Goal: Transaction & Acquisition: Download file/media

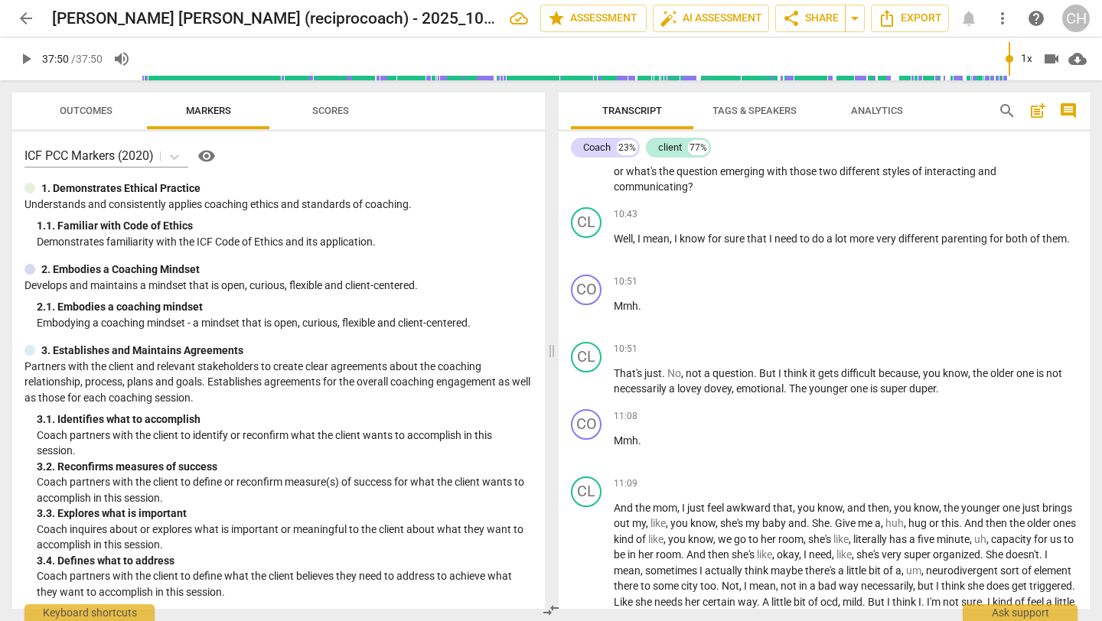
scroll to position [2004, 0]
click at [21, 17] on span "arrow_back" at bounding box center [26, 18] width 18 height 18
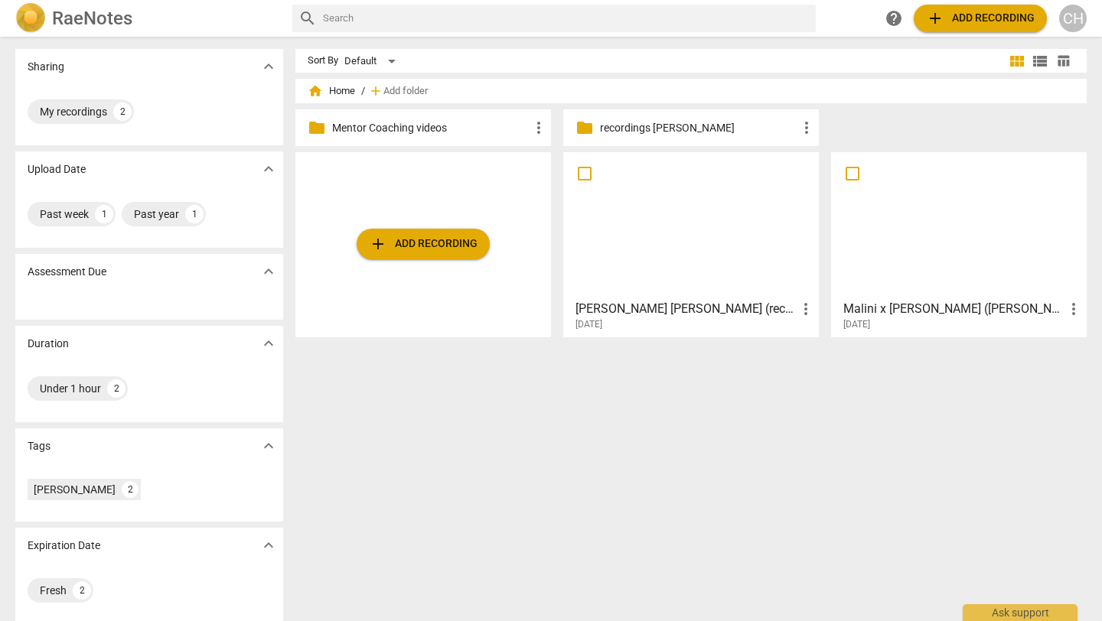
click at [491, 132] on p "Mentor Coaching videos" at bounding box center [430, 128] width 197 height 16
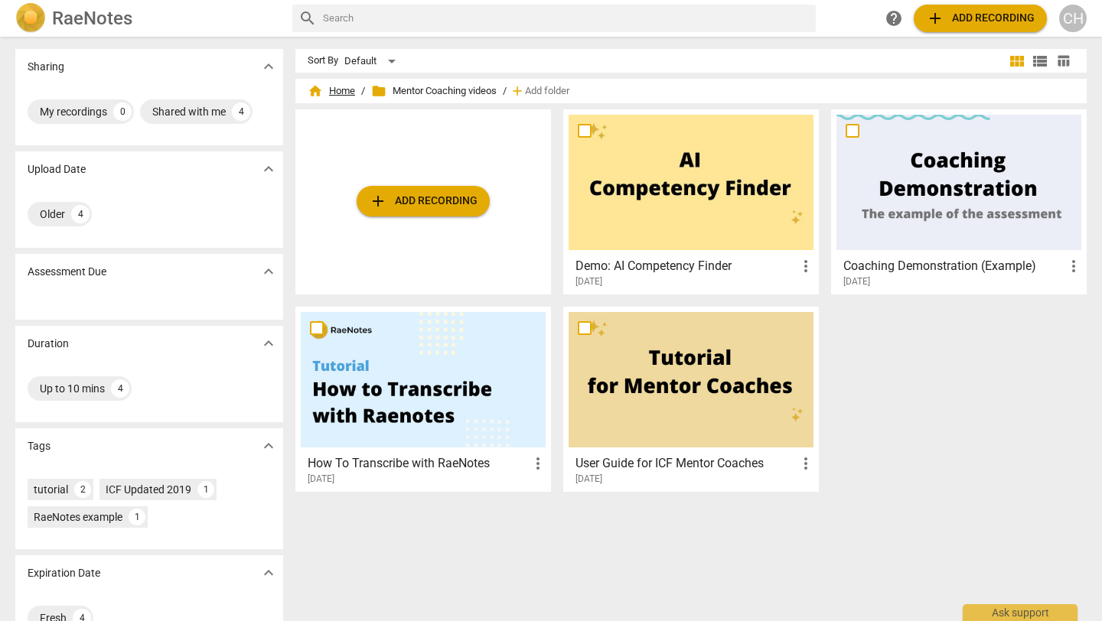
click at [339, 91] on span "home Home" at bounding box center [331, 90] width 47 height 15
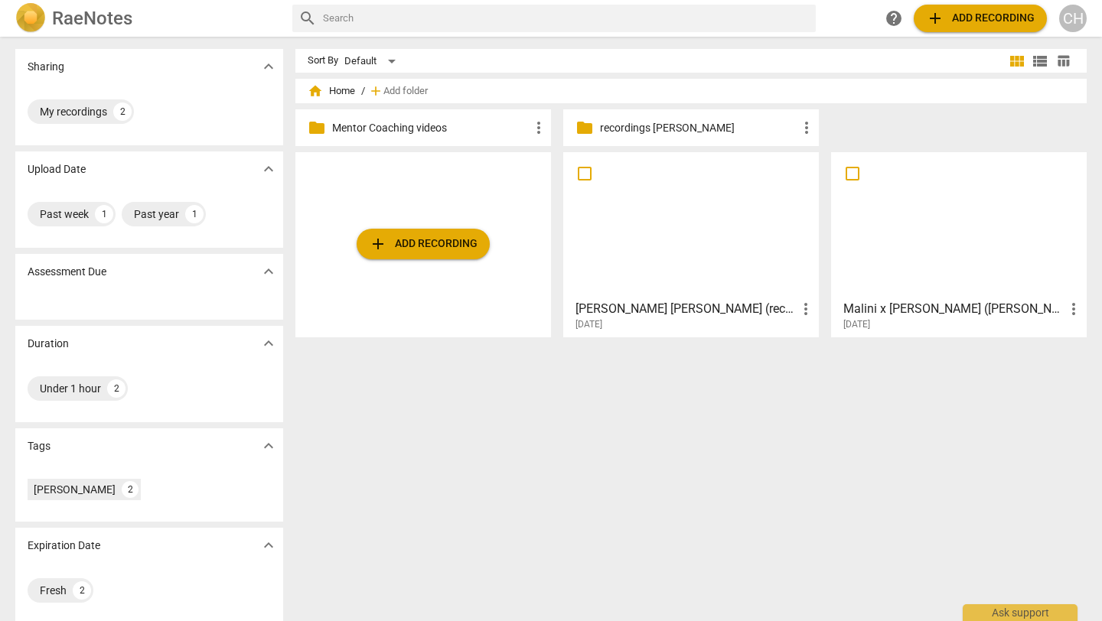
click at [677, 132] on p "recordings [PERSON_NAME]" at bounding box center [698, 128] width 197 height 16
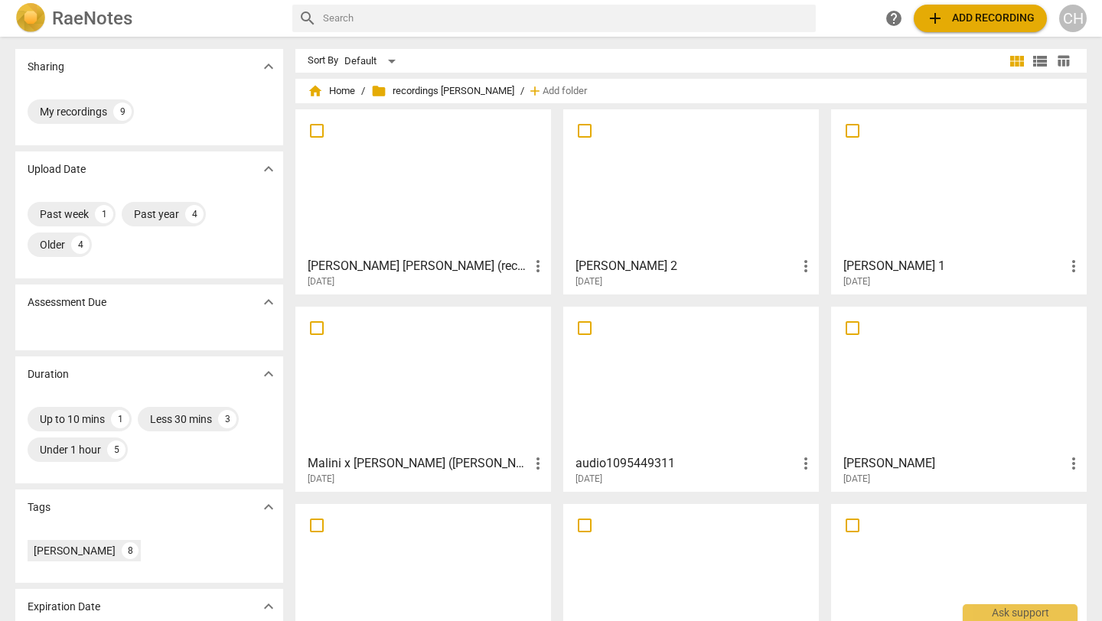
scroll to position [80, 0]
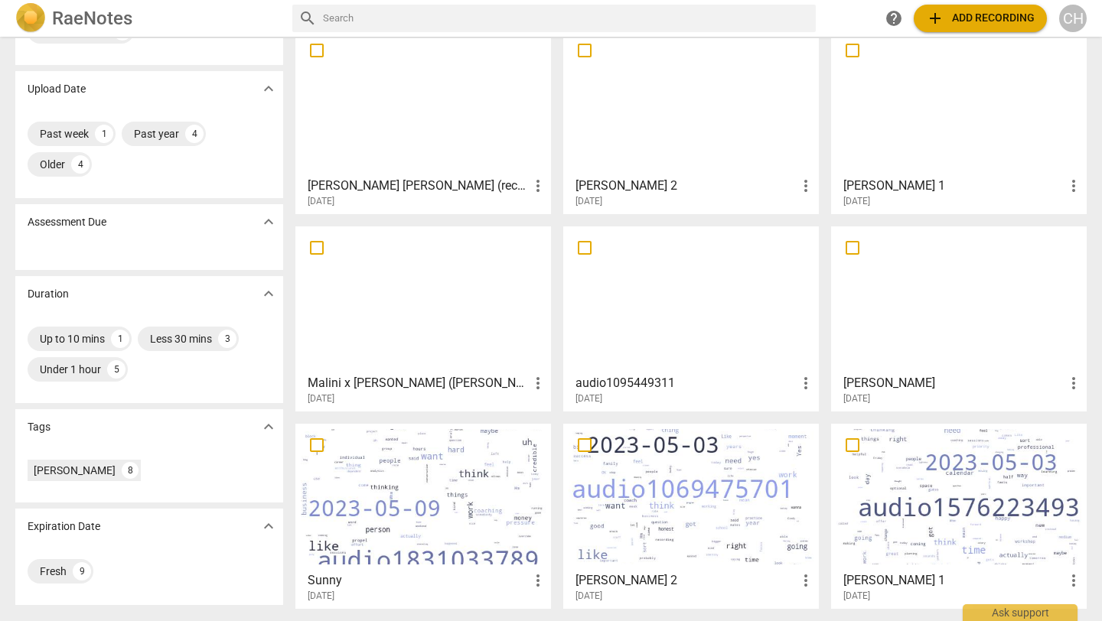
click at [470, 193] on h3 "[PERSON_NAME] [PERSON_NAME] (reciprocoach) - 2025_09_23 07_14 AEST – Recording" at bounding box center [418, 186] width 221 height 18
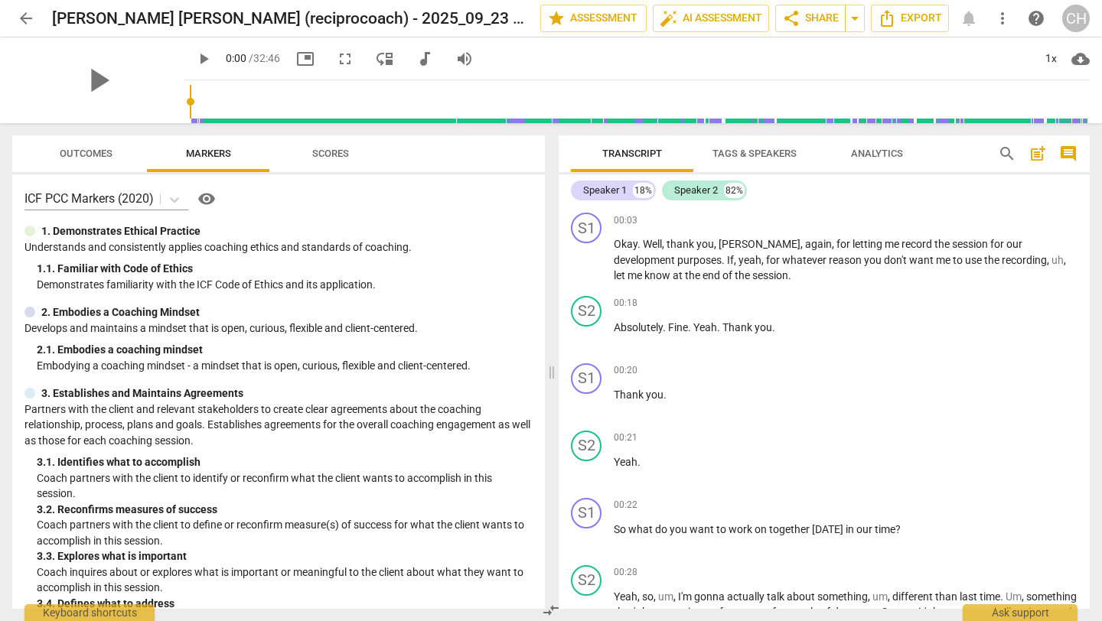
click at [771, 155] on span "Tags & Speakers" at bounding box center [755, 153] width 84 height 11
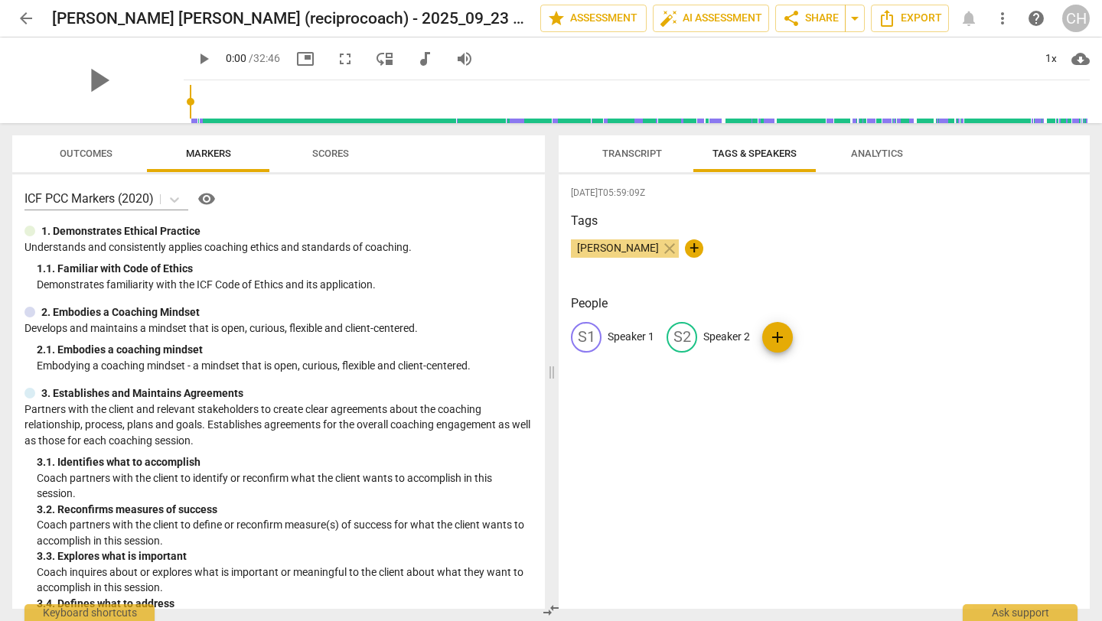
click at [618, 334] on p "Speaker 1" at bounding box center [631, 337] width 47 height 16
type input "Coach"
click at [808, 329] on p "Speaker 2" at bounding box center [826, 337] width 47 height 16
type input "Client"
click at [825, 427] on div "[DATE]T05:59:09Z Tags [PERSON_NAME] close + People CO Coach edit Client delete …" at bounding box center [824, 391] width 531 height 435
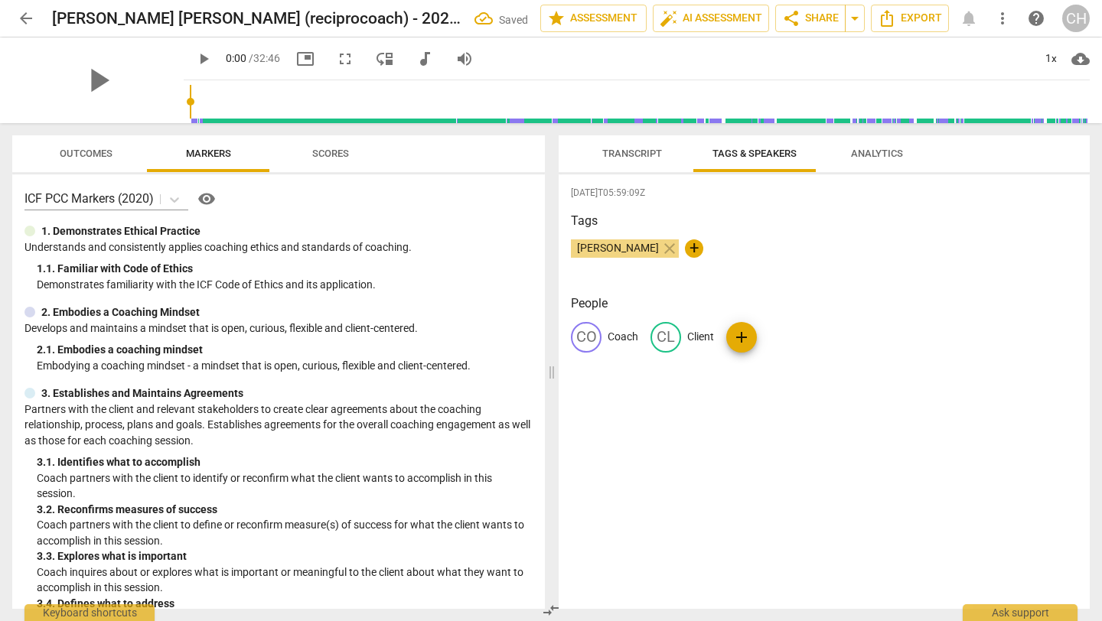
click at [631, 147] on span "Transcript" at bounding box center [632, 154] width 96 height 21
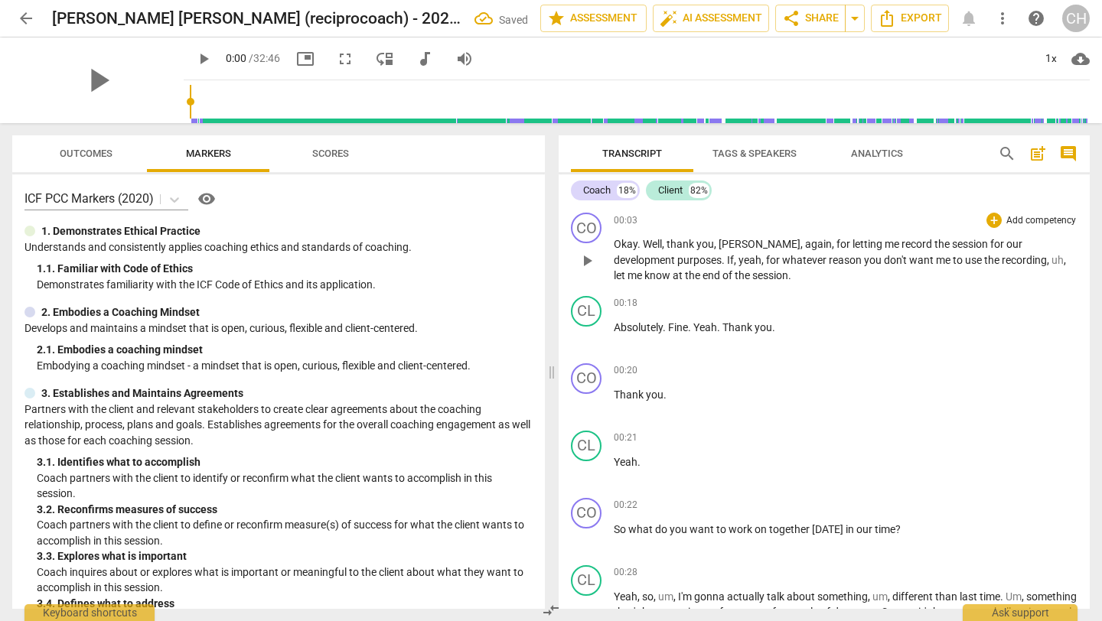
click at [801, 243] on span "," at bounding box center [803, 244] width 5 height 12
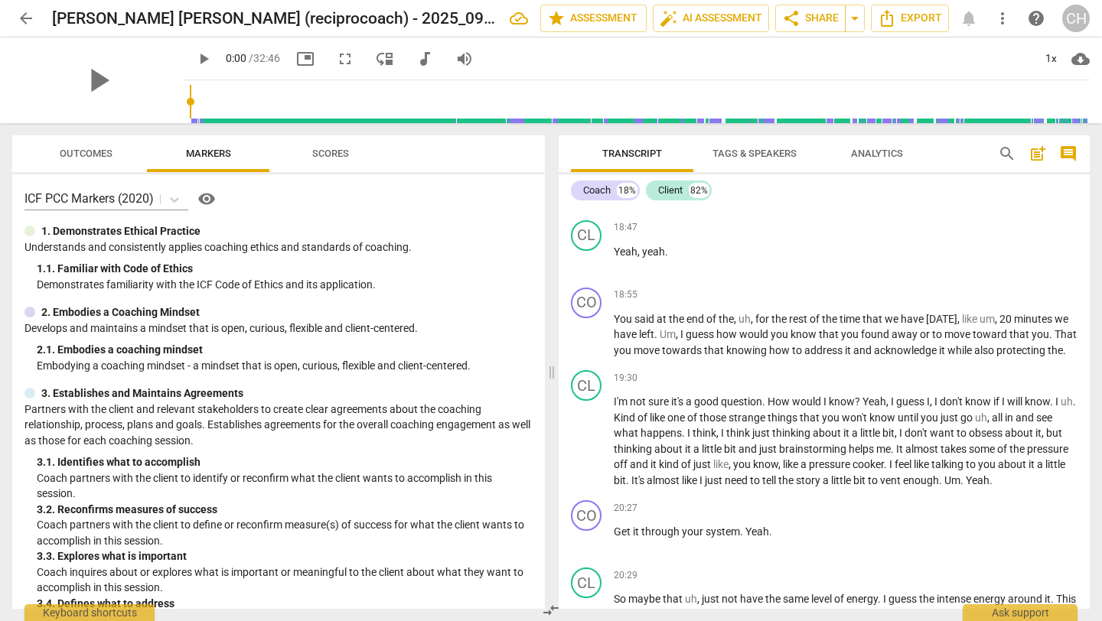
scroll to position [3613, 0]
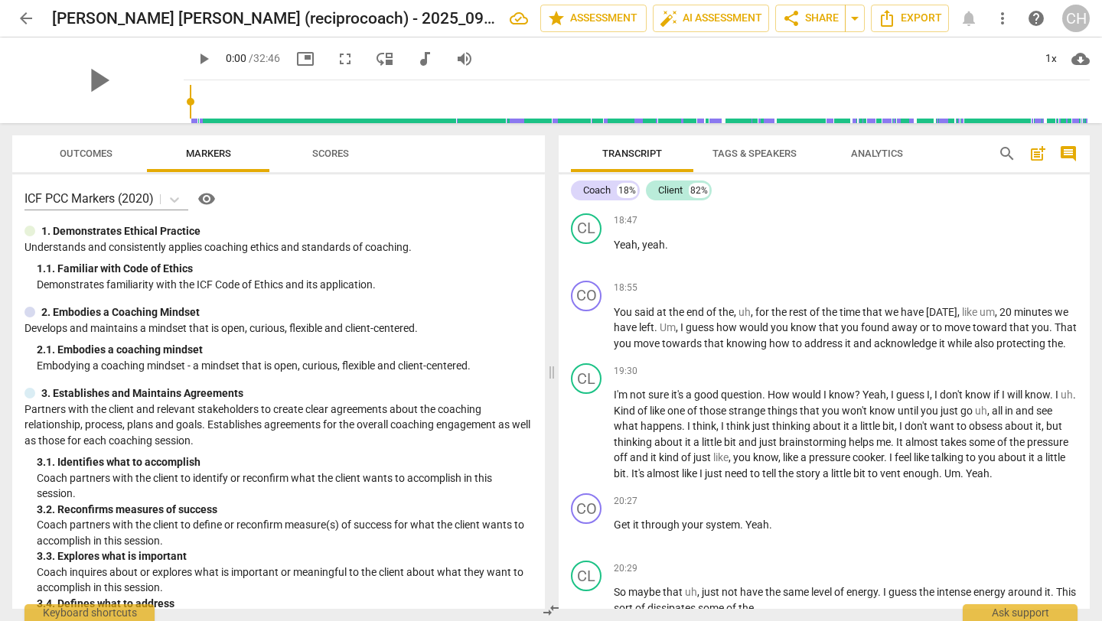
click at [28, 18] on span "arrow_back" at bounding box center [26, 18] width 18 height 18
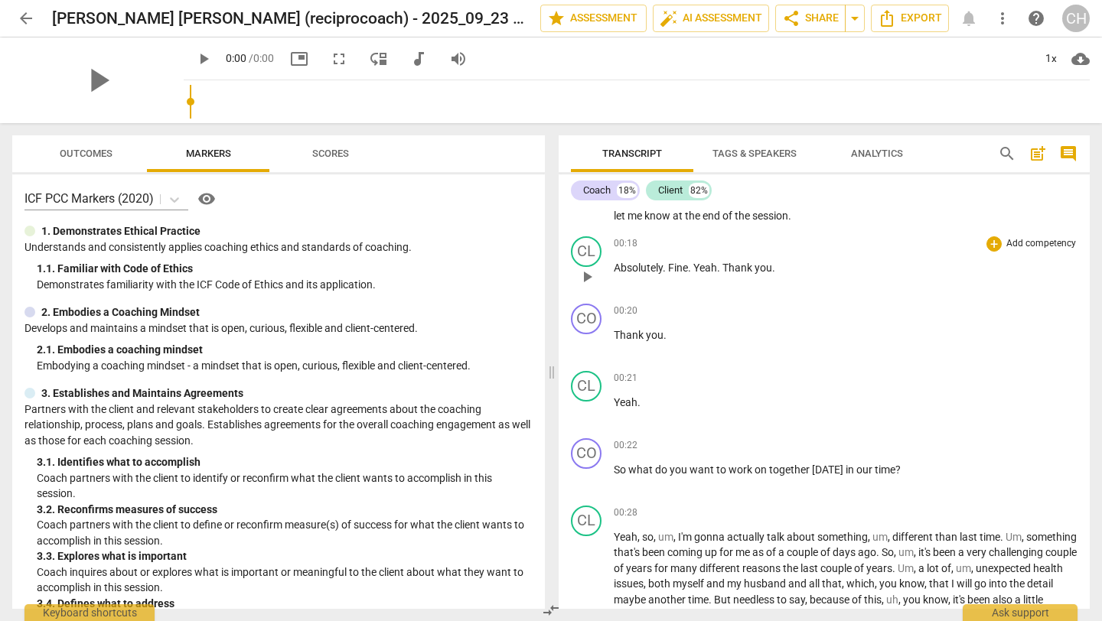
scroll to position [70, 0]
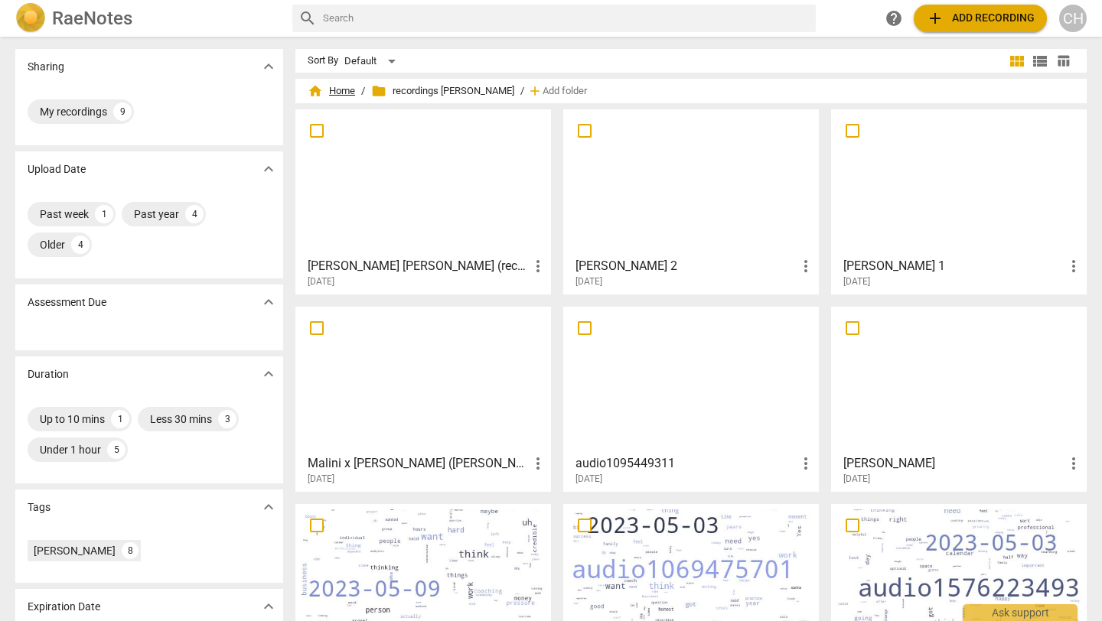
click at [333, 98] on span "home Home" at bounding box center [331, 90] width 47 height 15
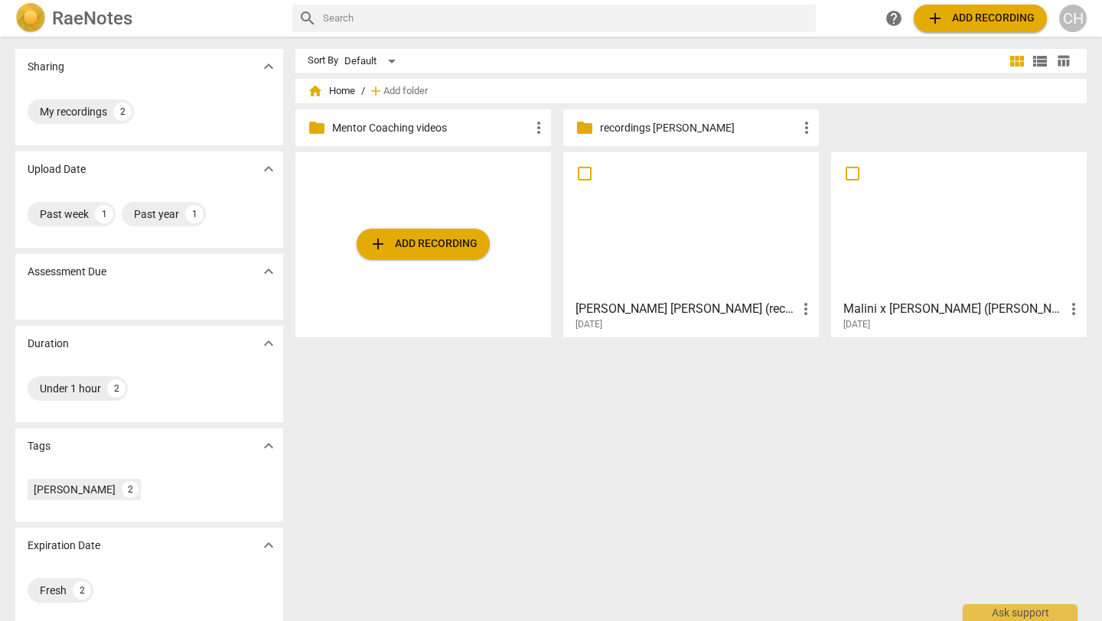
click at [683, 324] on div "[DATE]" at bounding box center [696, 324] width 240 height 13
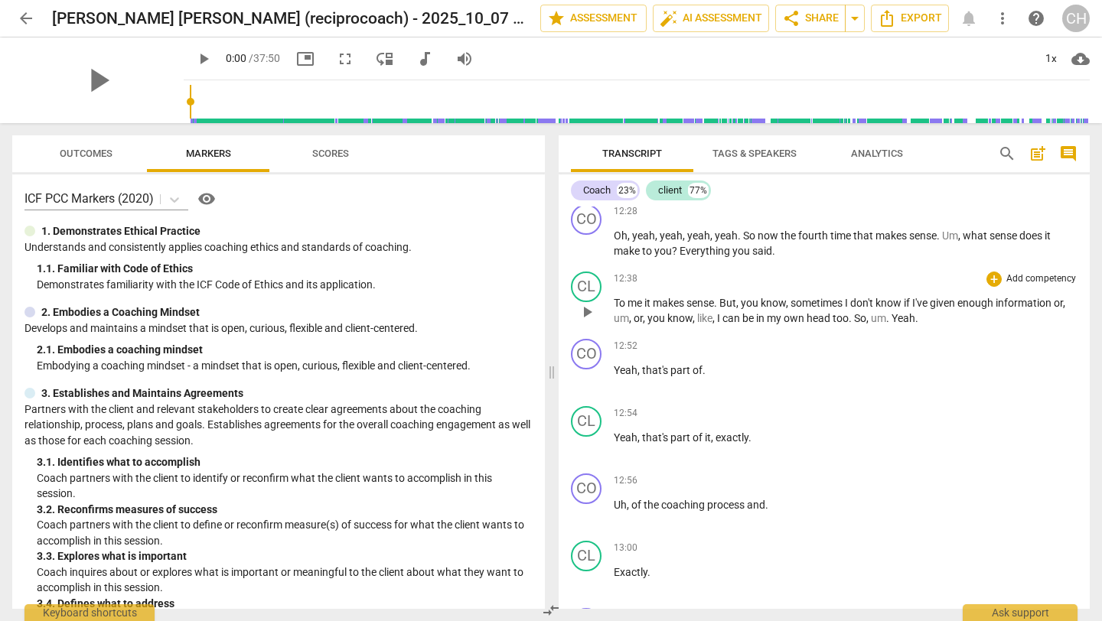
scroll to position [2646, 0]
click at [21, 12] on span "arrow_back" at bounding box center [26, 18] width 18 height 18
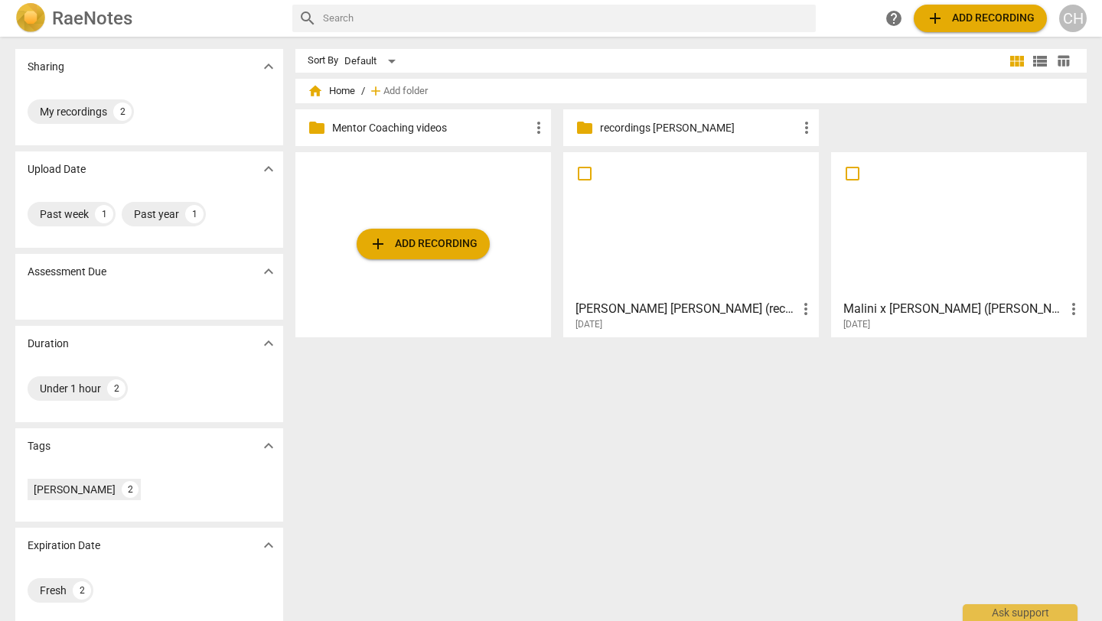
click at [885, 309] on h3 "Malini x [PERSON_NAME] ([PERSON_NAME]) - 2025_08_12 07_00 AEST – Recording" at bounding box center [953, 309] width 221 height 18
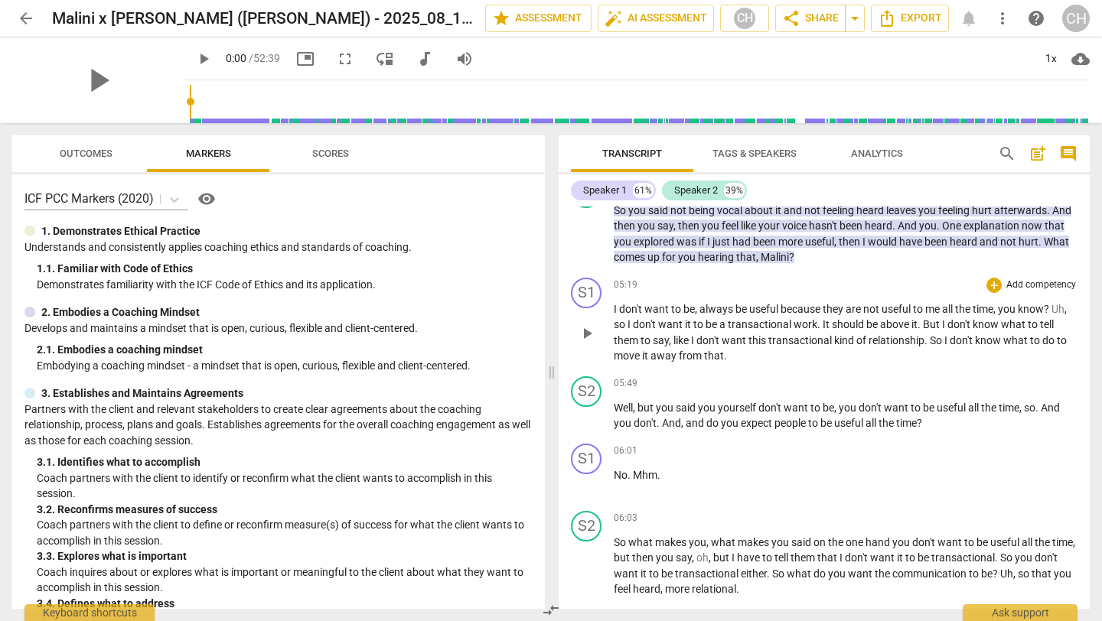
scroll to position [1065, 0]
click at [659, 347] on span "say" at bounding box center [661, 341] width 16 height 12
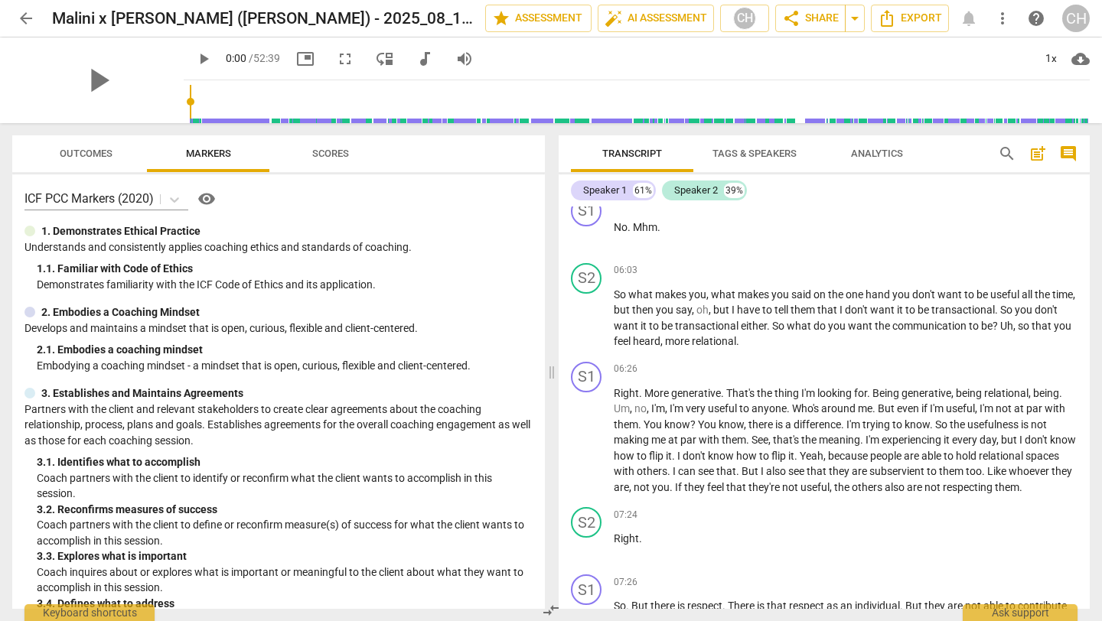
scroll to position [1332, 0]
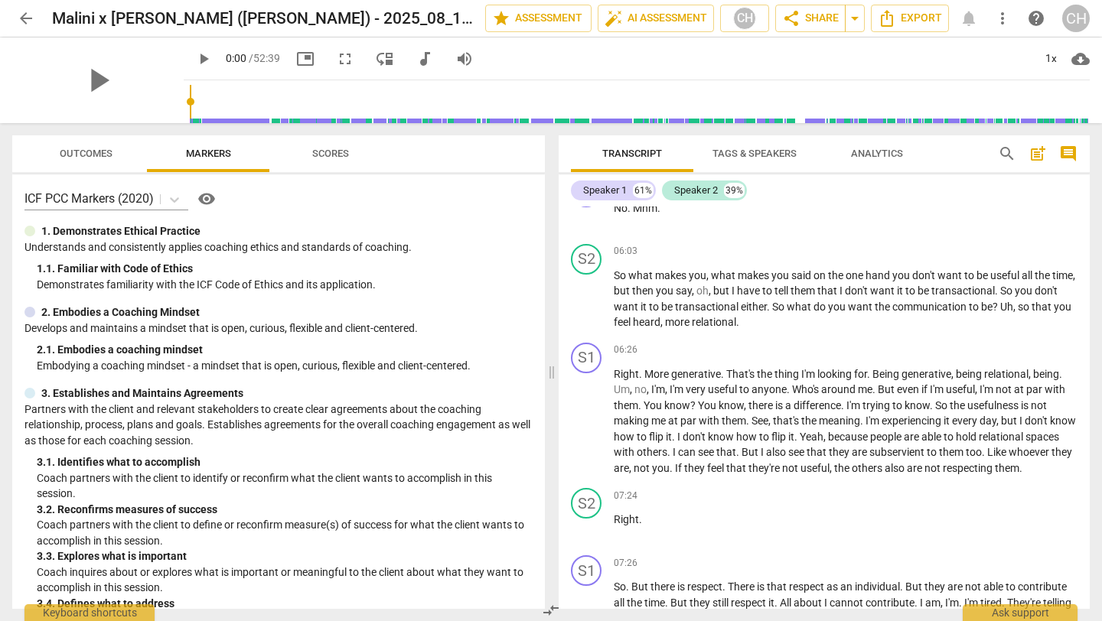
click at [27, 14] on span "arrow_back" at bounding box center [26, 18] width 18 height 18
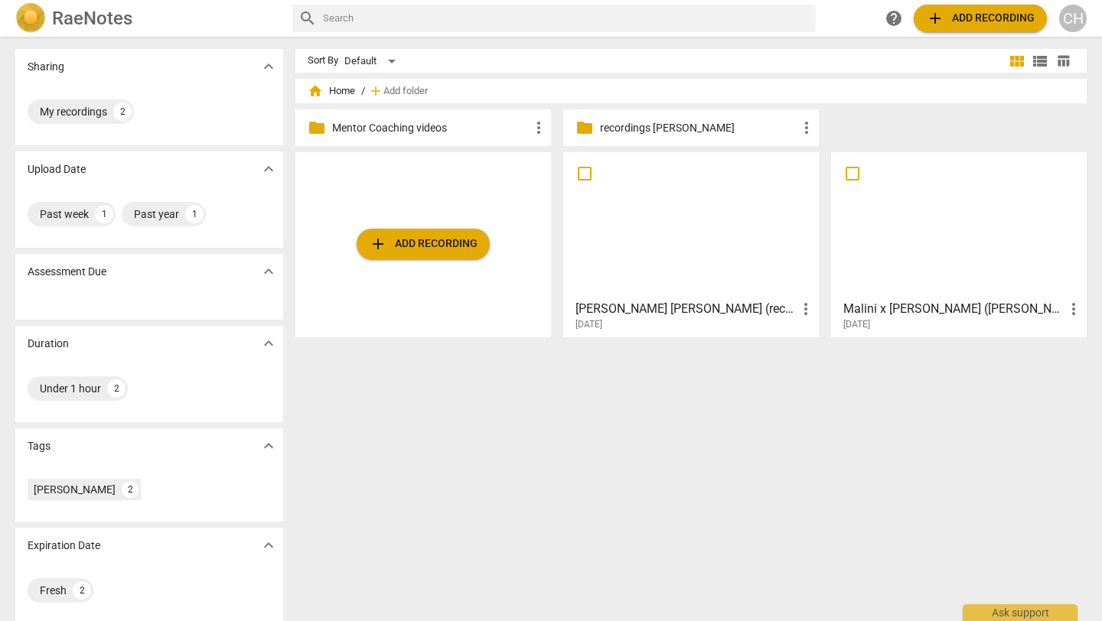
click at [669, 307] on h3 "[PERSON_NAME] [PERSON_NAME] (reciprocoach) - 2025_10_07 10_00 AEDT – Recording" at bounding box center [686, 309] width 221 height 18
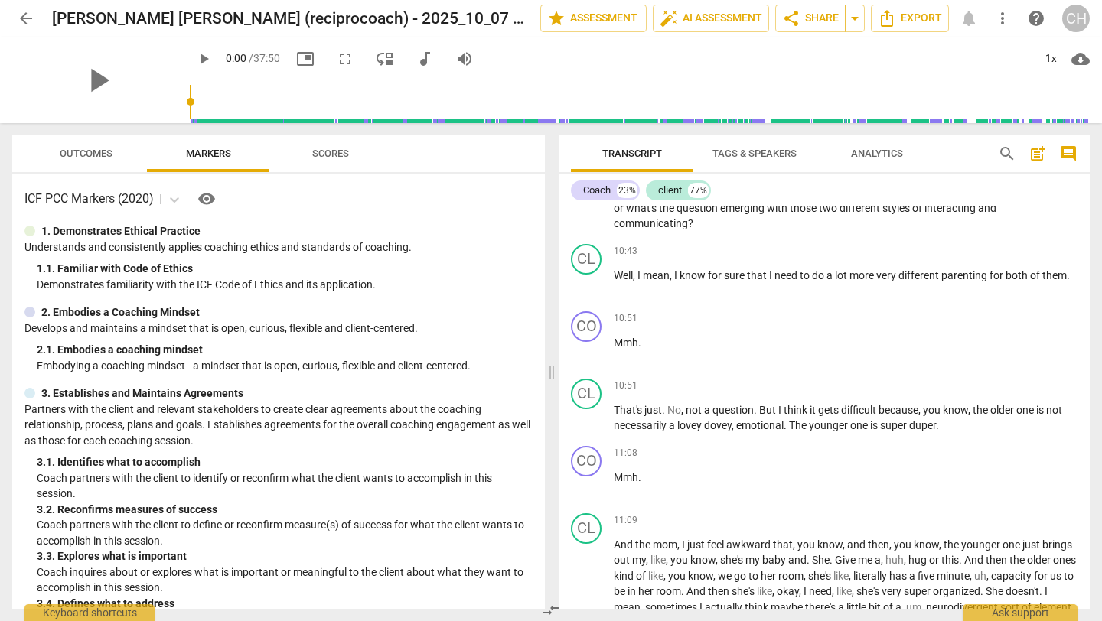
scroll to position [2012, 0]
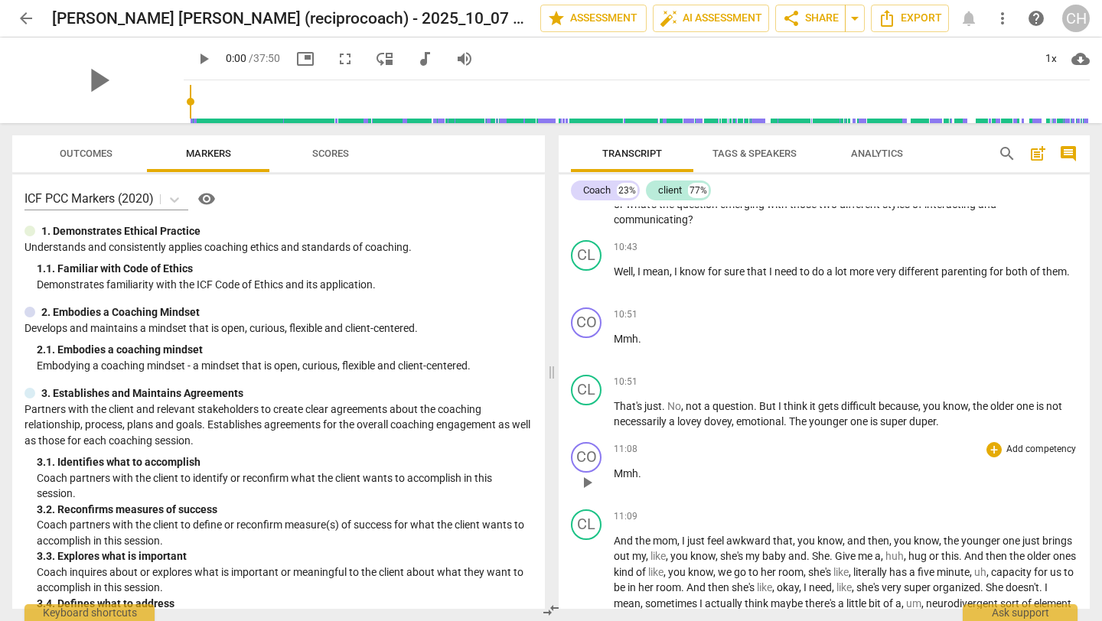
click at [646, 482] on p "Mmh ." at bounding box center [846, 474] width 464 height 16
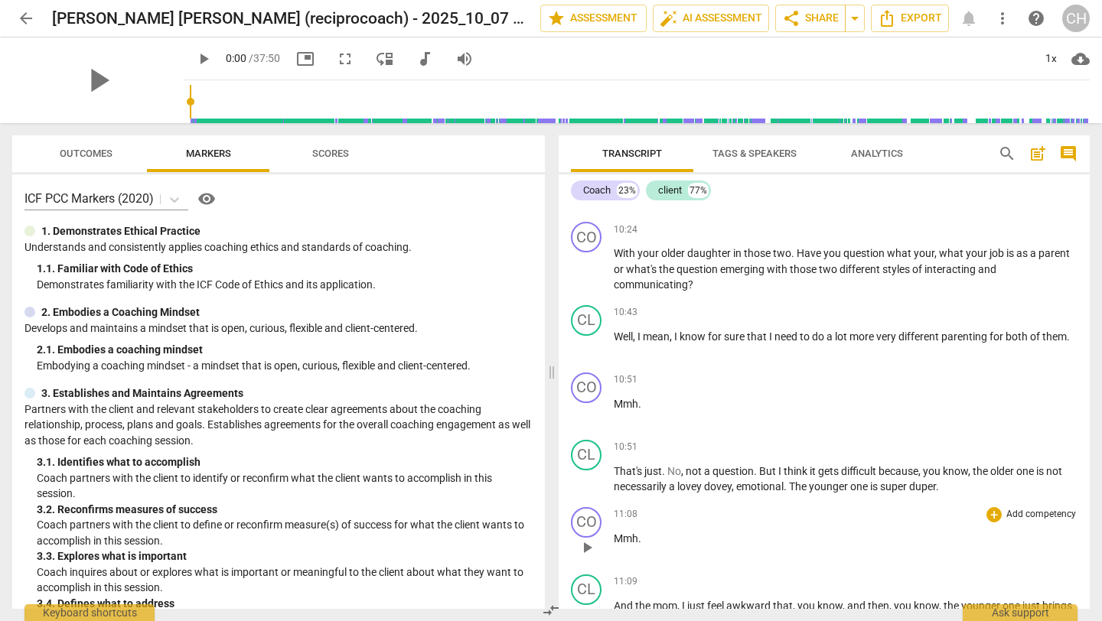
scroll to position [1938, 0]
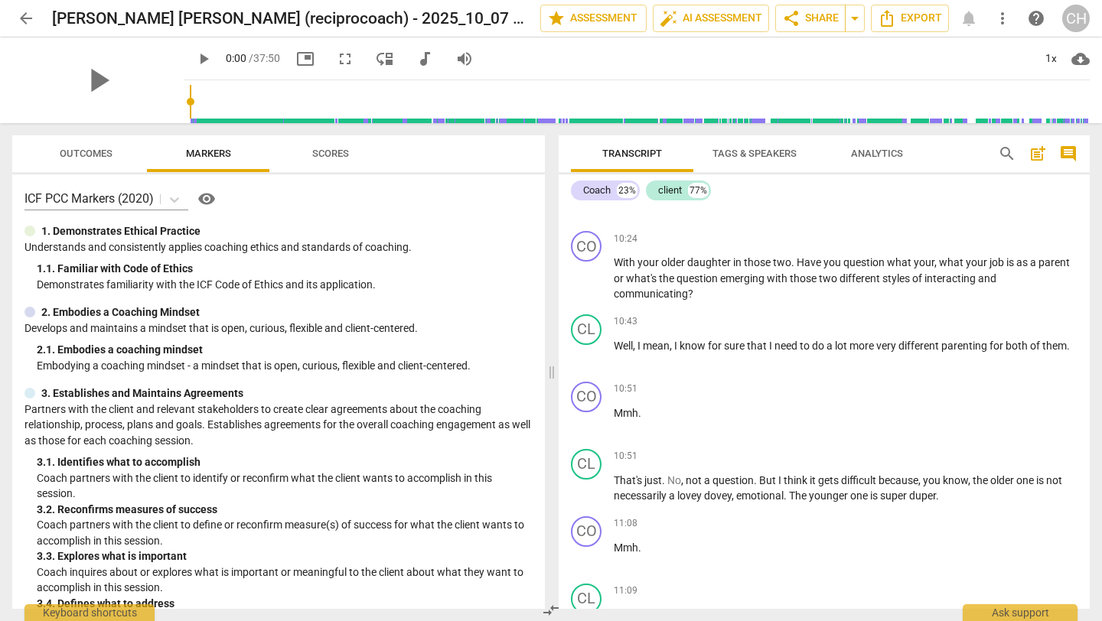
click at [1043, 155] on span "post_add" at bounding box center [1038, 154] width 18 height 18
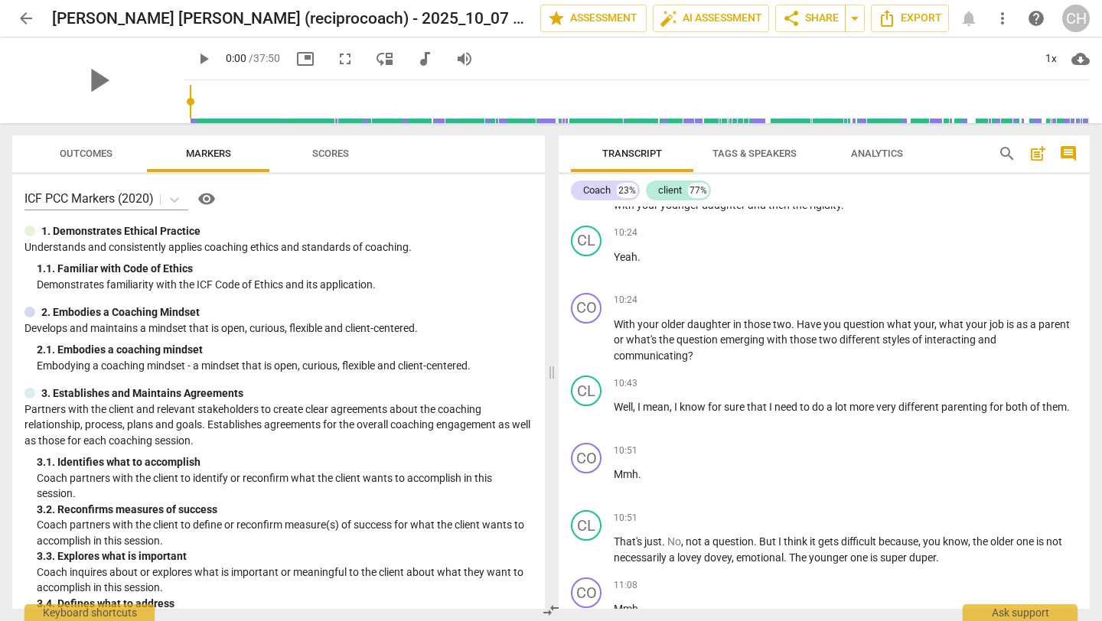
scroll to position [34, 0]
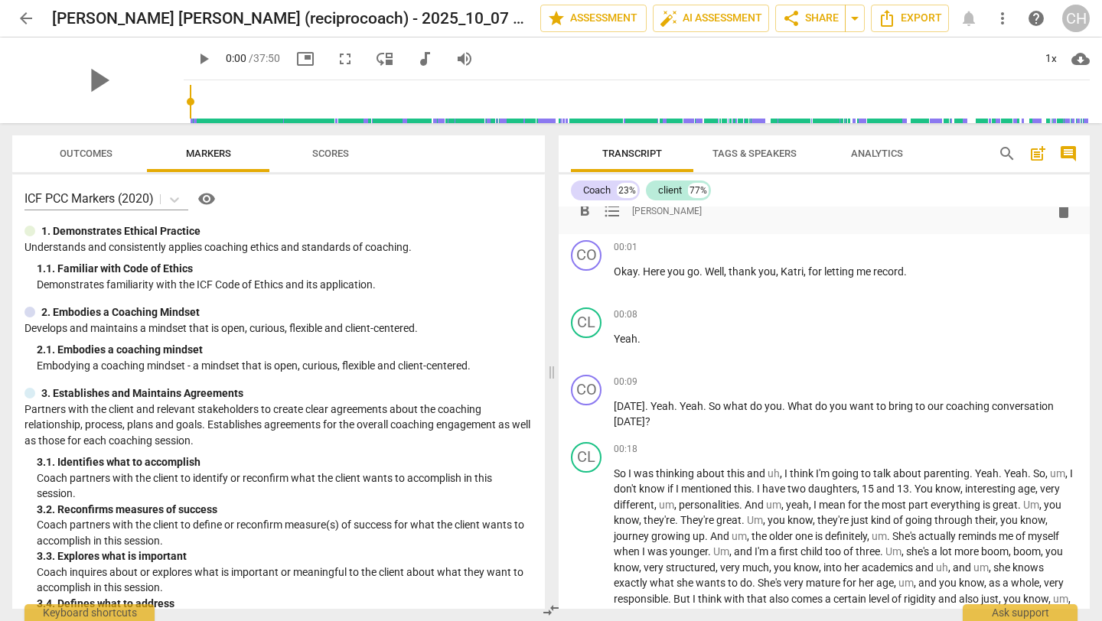
click at [1043, 155] on span "post_add" at bounding box center [1038, 154] width 18 height 18
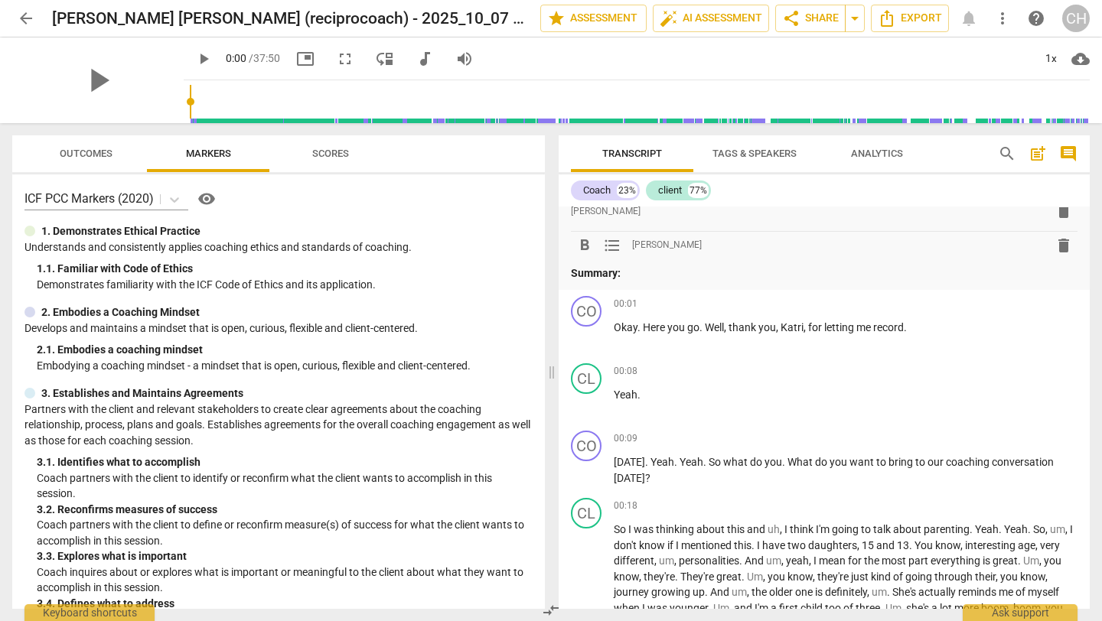
click at [1043, 155] on span "post_add" at bounding box center [1038, 154] width 18 height 18
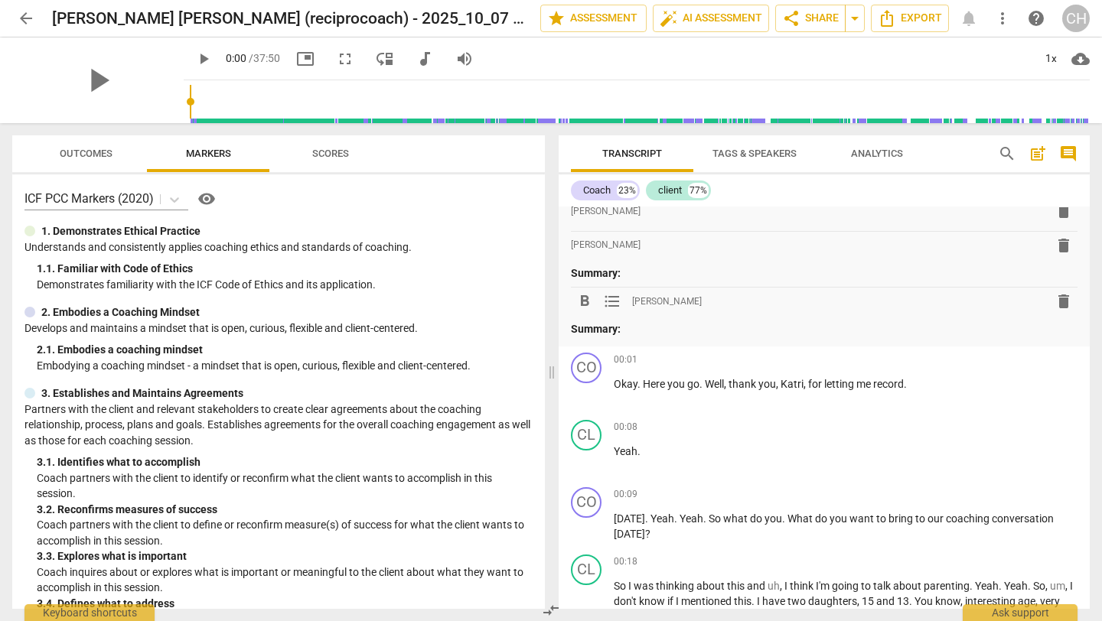
scroll to position [0, 0]
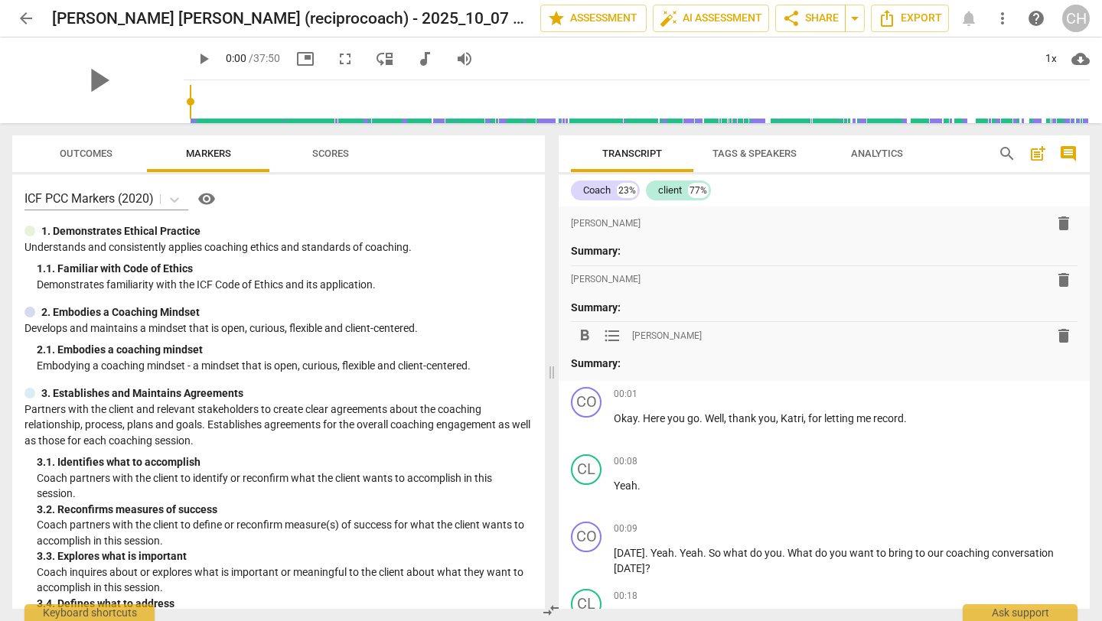
click at [1065, 338] on span "delete" at bounding box center [1064, 336] width 18 height 18
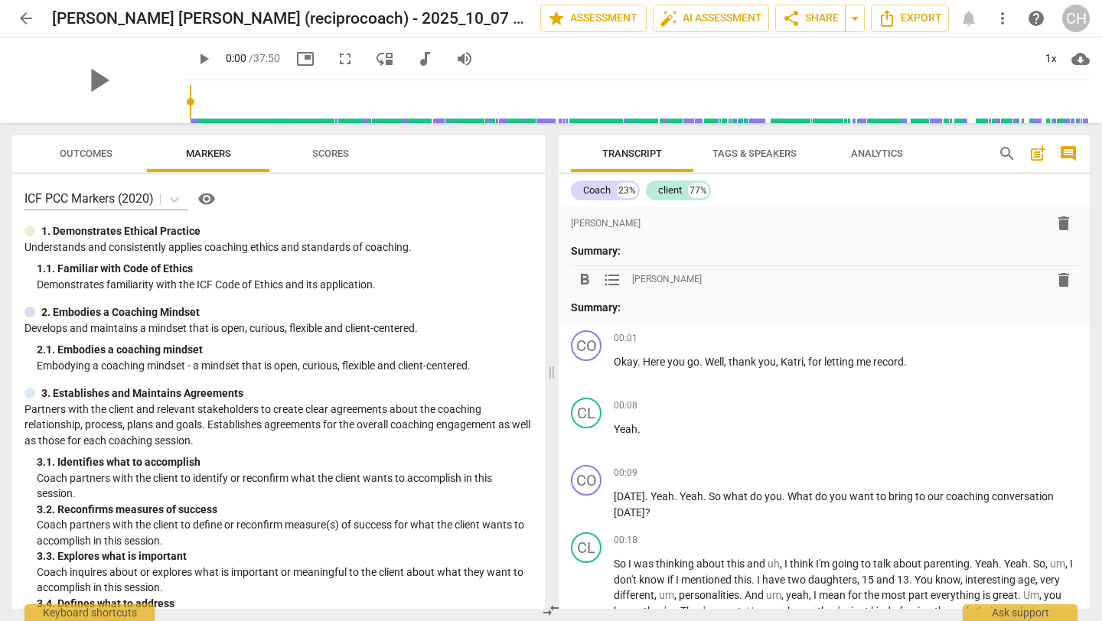
click at [1068, 282] on span "delete" at bounding box center [1064, 280] width 28 height 18
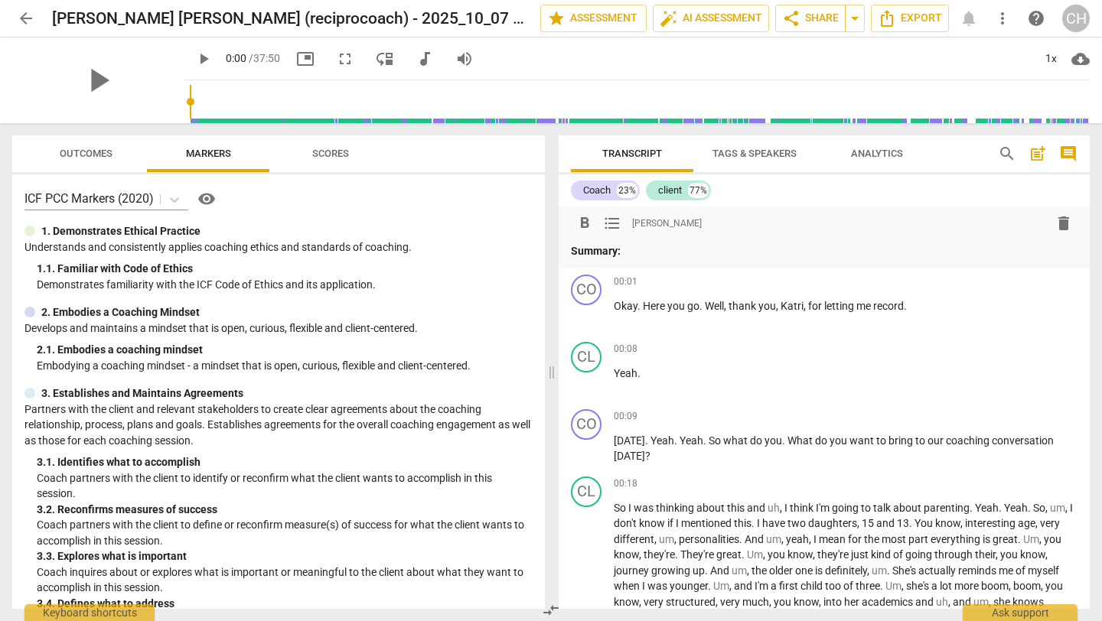
click at [1062, 221] on span "delete" at bounding box center [1064, 223] width 18 height 18
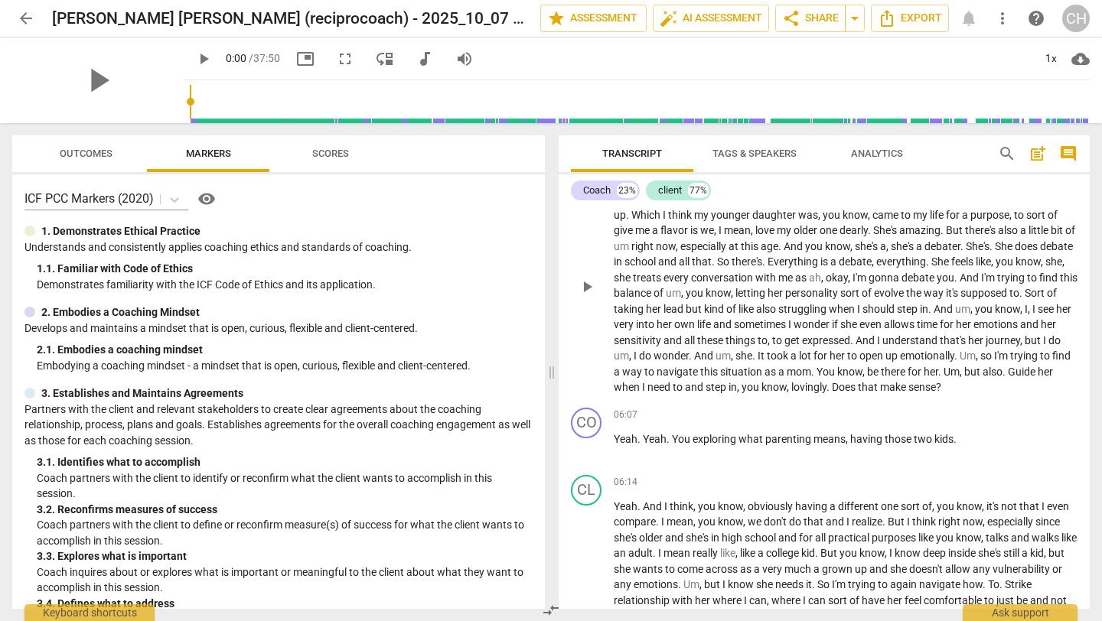
scroll to position [759, 0]
click at [625, 159] on span "Transcript" at bounding box center [632, 154] width 96 height 21
click at [906, 21] on span "Export" at bounding box center [910, 18] width 64 height 18
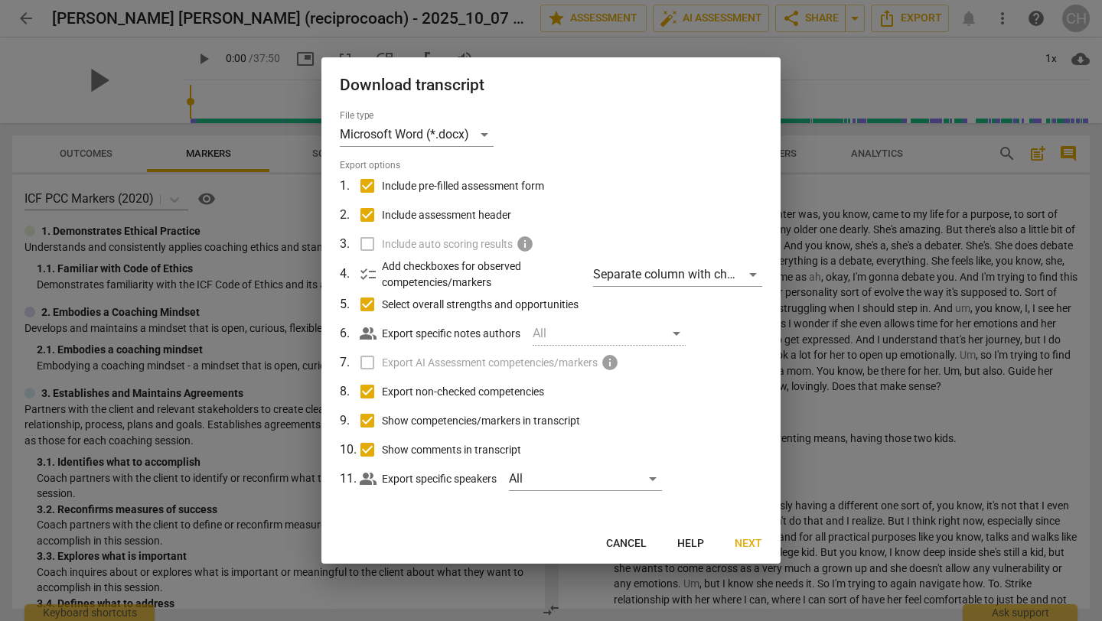
click at [367, 185] on input "Include pre-filled assessment form" at bounding box center [367, 185] width 29 height 29
checkbox input "false"
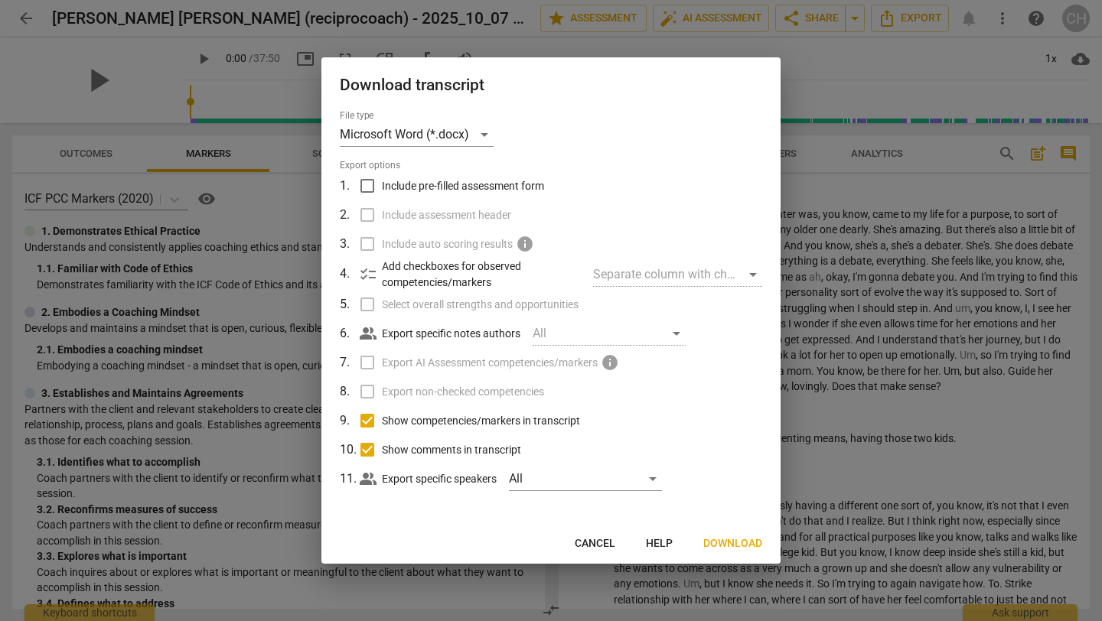
click at [367, 418] on input "Show competencies/markers in transcript" at bounding box center [367, 420] width 29 height 29
checkbox input "false"
click at [368, 452] on input "Show comments in transcript" at bounding box center [367, 449] width 29 height 29
checkbox input "false"
click at [725, 544] on span "Download" at bounding box center [732, 543] width 59 height 15
